Goal: Task Accomplishment & Management: Use online tool/utility

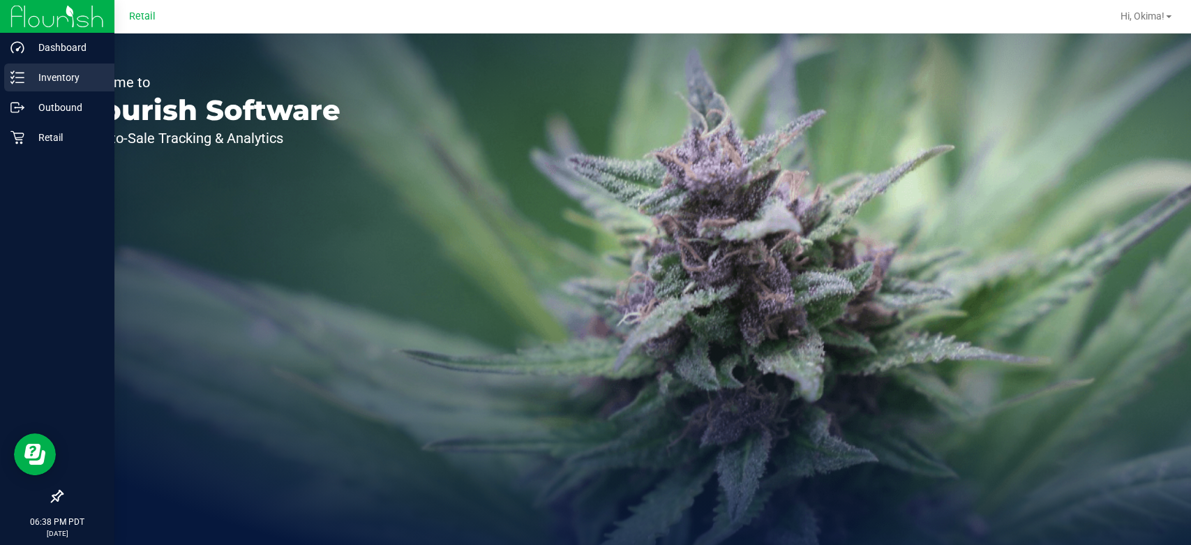
click at [19, 86] on div "Inventory" at bounding box center [59, 77] width 110 height 28
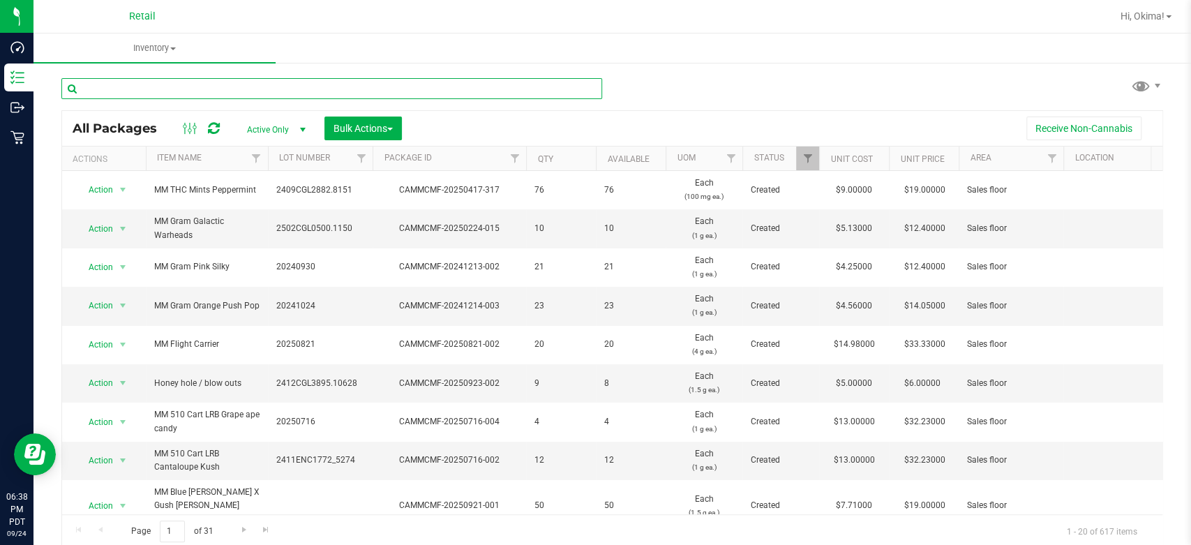
click at [217, 85] on input "text" at bounding box center [331, 88] width 541 height 21
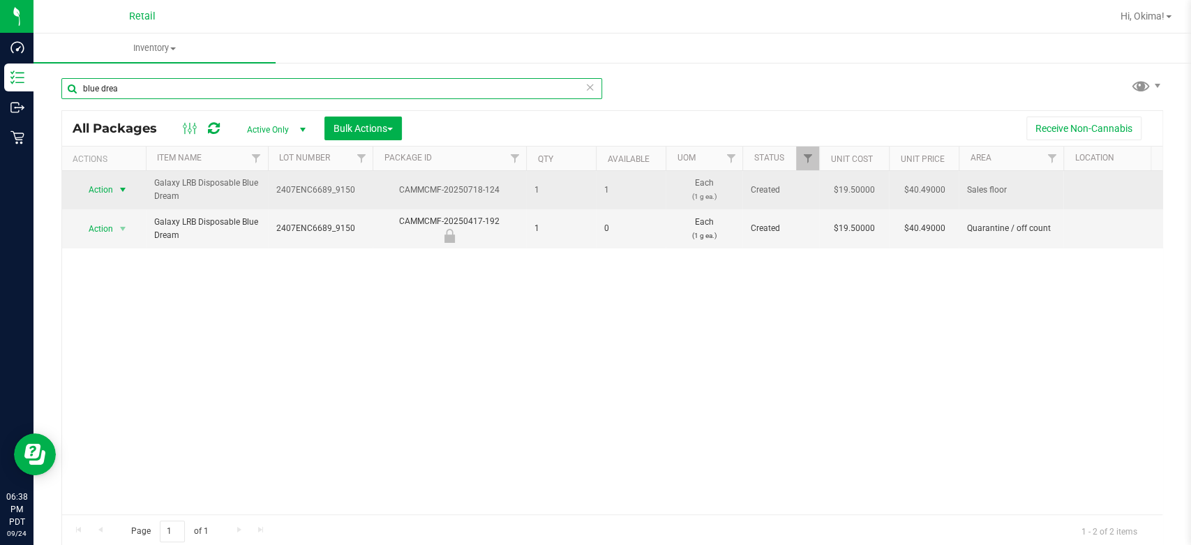
type input "blue drea"
click at [100, 188] on span "Action" at bounding box center [95, 190] width 38 height 20
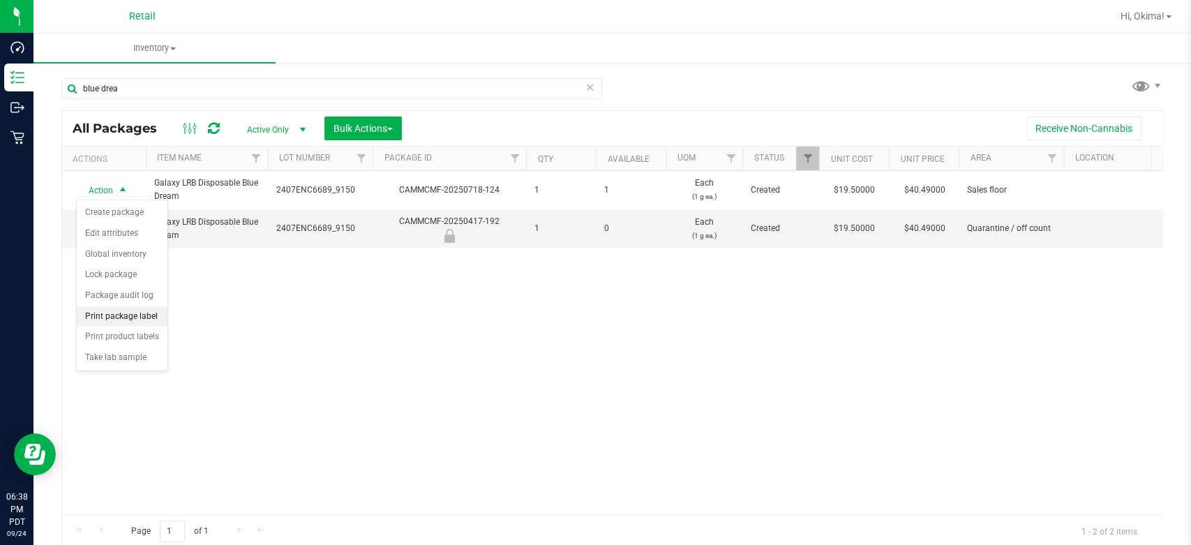
click at [132, 311] on li "Print package label" at bounding box center [122, 316] width 91 height 21
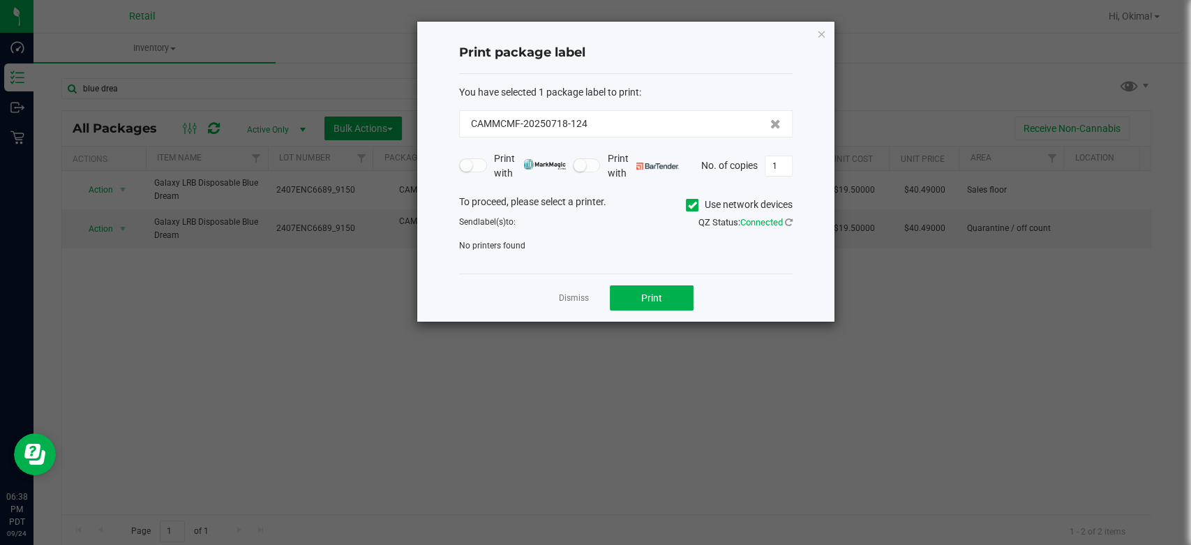
click at [688, 205] on icon at bounding box center [692, 205] width 9 height 0
click at [0, 0] on input "Use network devices" at bounding box center [0, 0] width 0 height 0
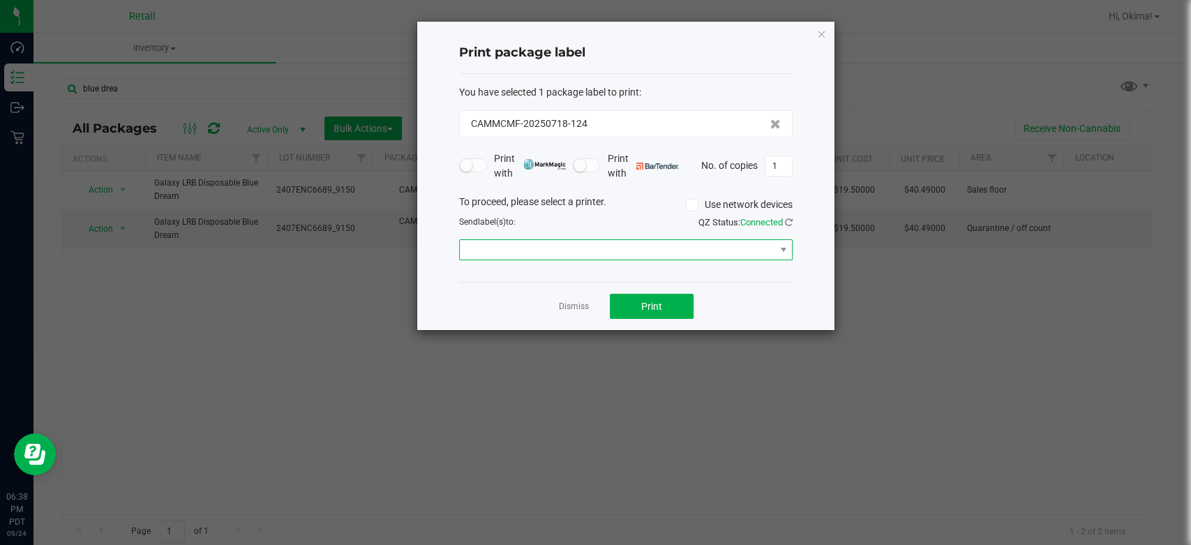
click at [686, 244] on span at bounding box center [617, 250] width 315 height 20
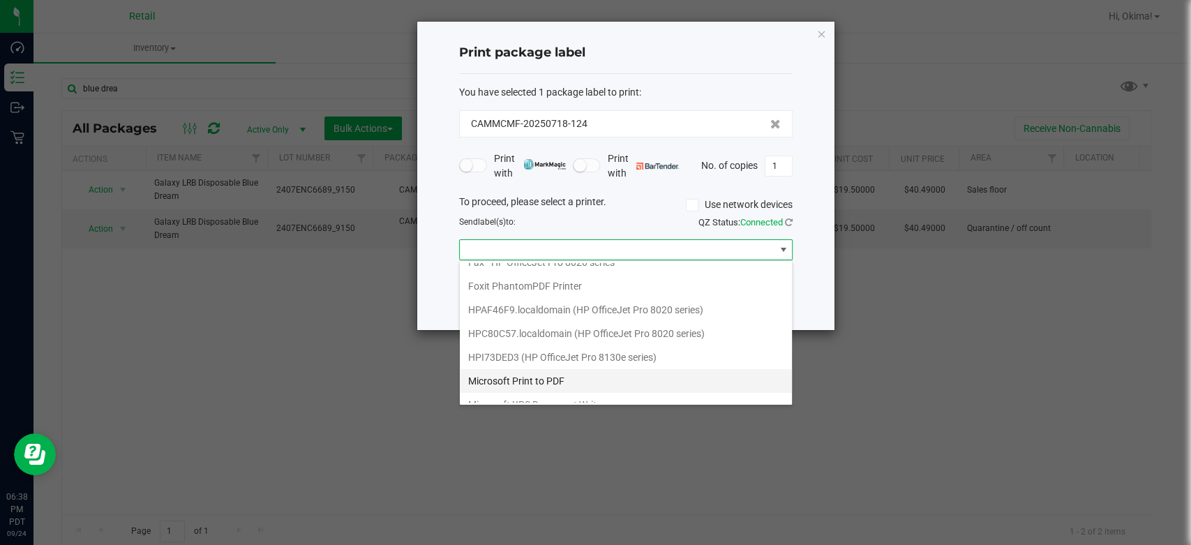
scroll to position [167, 0]
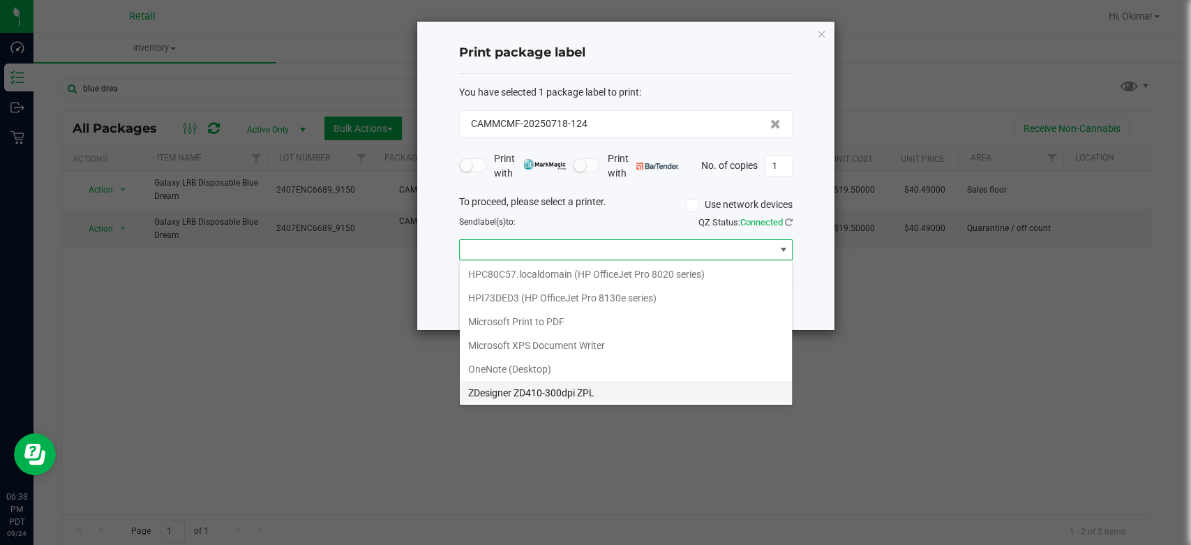
click at [511, 381] on ZPL "ZDesigner ZD410-300dpi ZPL" at bounding box center [626, 393] width 332 height 24
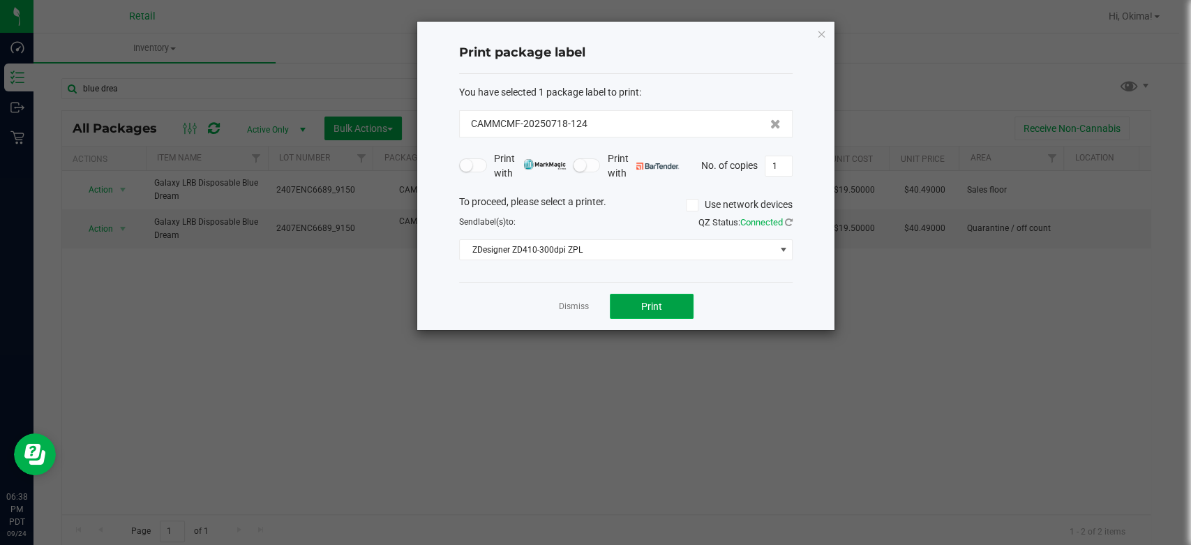
click at [617, 300] on button "Print" at bounding box center [652, 306] width 84 height 25
